Goal: Information Seeking & Learning: Learn about a topic

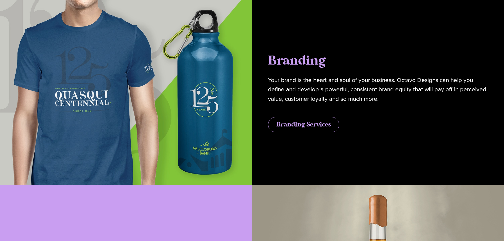
scroll to position [1296, 0]
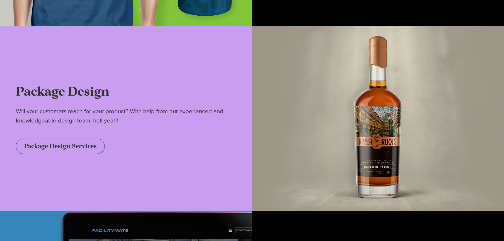
drag, startPoint x: 12, startPoint y: 0, endPoint x: 95, endPoint y: 45, distance: 94.1
click at [95, 45] on div "Package Design Will your customers reach for your product? With help from our e…" at bounding box center [126, 118] width 252 height 185
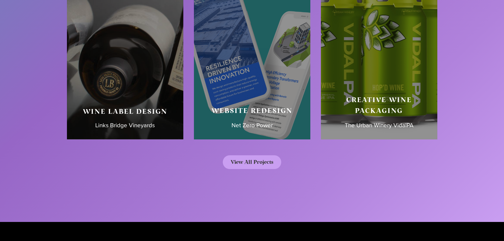
scroll to position [2535, 0]
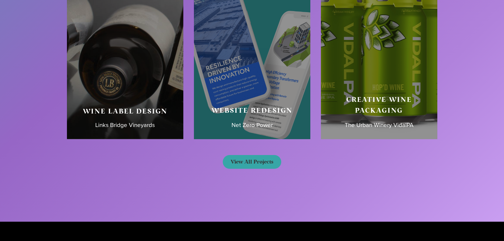
drag, startPoint x: 280, startPoint y: 157, endPoint x: 276, endPoint y: 158, distance: 3.6
click at [280, 157] on link "View All Projects" at bounding box center [252, 162] width 58 height 14
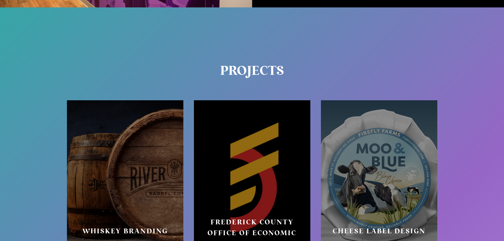
scroll to position [1953, 0]
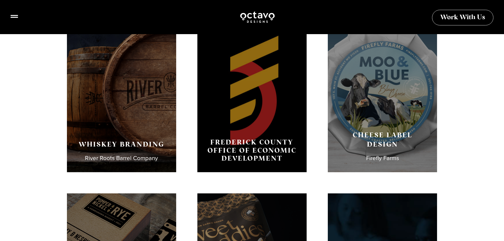
scroll to position [159, 0]
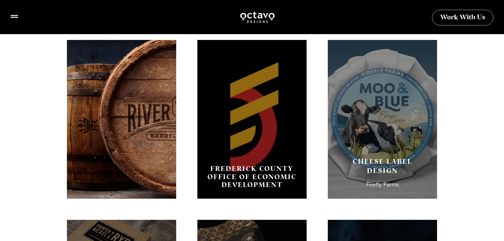
click at [122, 121] on div "Whiskey Branding River Roots Barrel Company" at bounding box center [121, 119] width 109 height 159
click at [135, 145] on div "Whiskey Branding River Roots Barrel Company" at bounding box center [121, 119] width 109 height 159
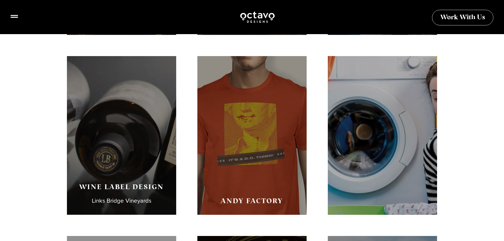
scroll to position [503, 0]
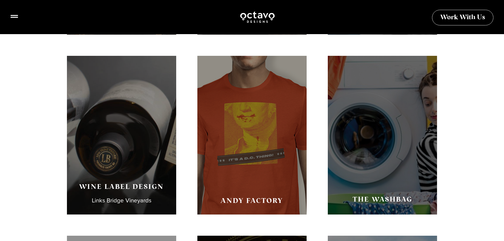
click at [477, 163] on main "Whiskey Branding River Roots Barrel Company Pump + Rye Wine Label Design Links …" at bounding box center [252, 85] width 504 height 831
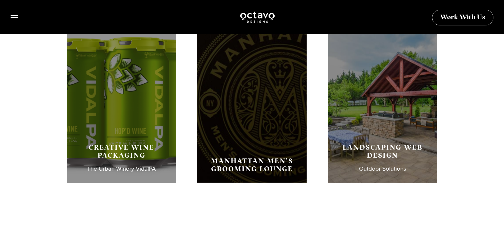
scroll to position [688, 0]
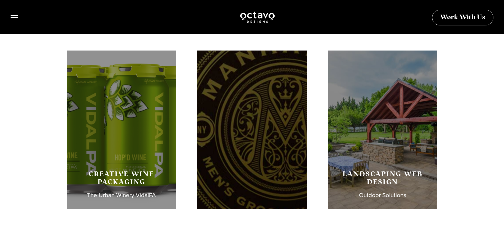
click at [227, 111] on div "Manhattan Men’s Grooming Lounge" at bounding box center [251, 130] width 109 height 159
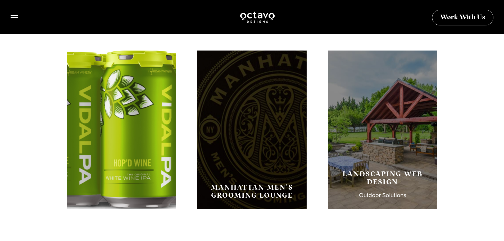
click at [138, 144] on div "Creative Wine Packaging The Urban Winery VidalPA" at bounding box center [121, 130] width 109 height 159
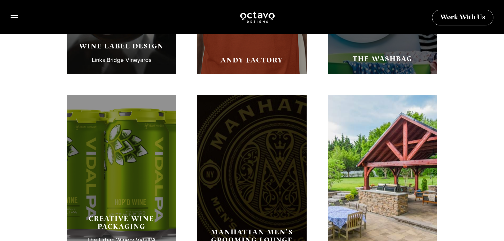
scroll to position [529, 0]
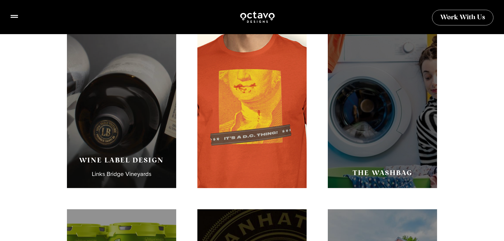
click at [206, 85] on div "Andy Factory" at bounding box center [251, 108] width 109 height 159
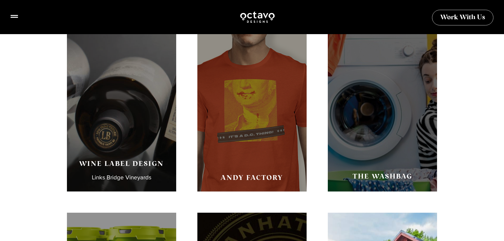
scroll to position [503, 0]
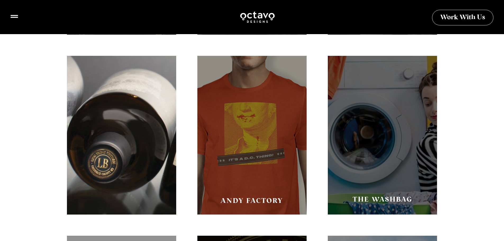
click at [154, 171] on div "Wine Label Design Links Bridge Vineyards" at bounding box center [121, 135] width 109 height 159
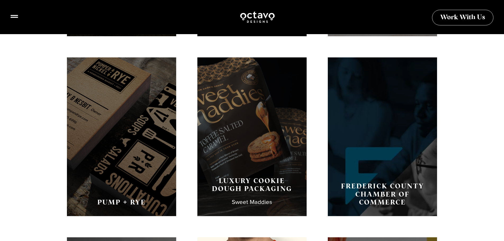
scroll to position [317, 0]
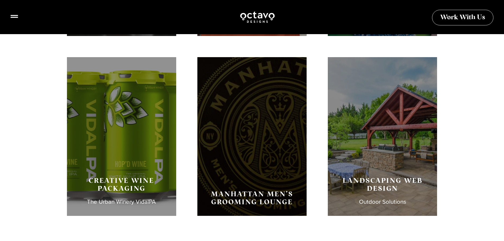
scroll to position [608, 0]
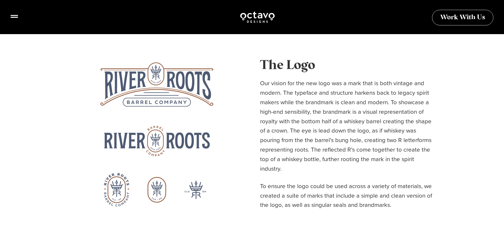
scroll to position [159, 0]
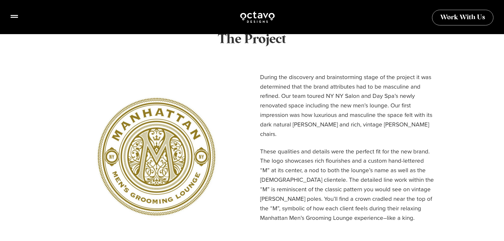
scroll to position [212, 0]
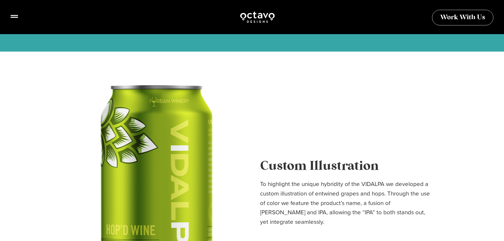
scroll to position [185, 0]
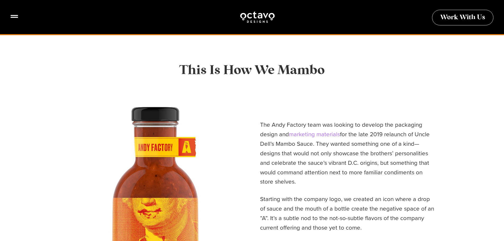
scroll to position [132, 0]
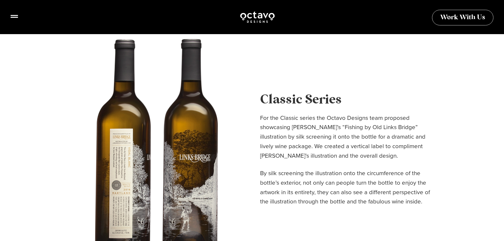
scroll to position [185, 0]
